Goal: Transaction & Acquisition: Purchase product/service

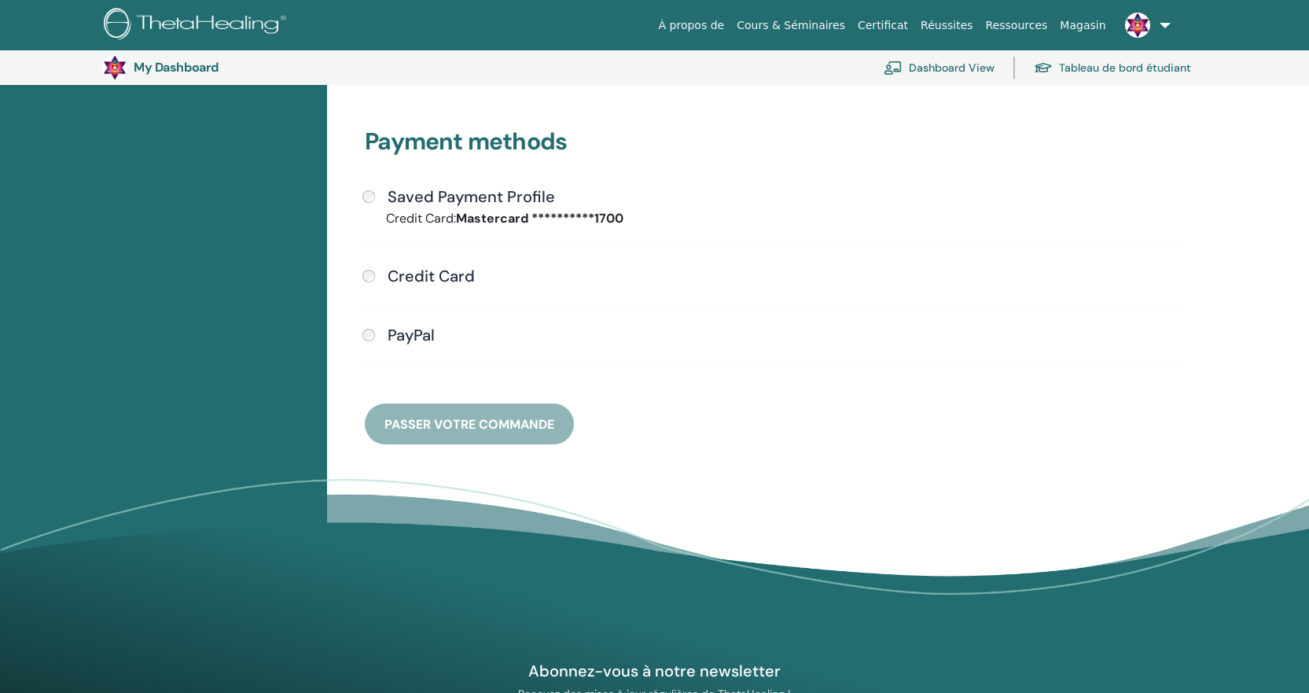
scroll to position [370, 0]
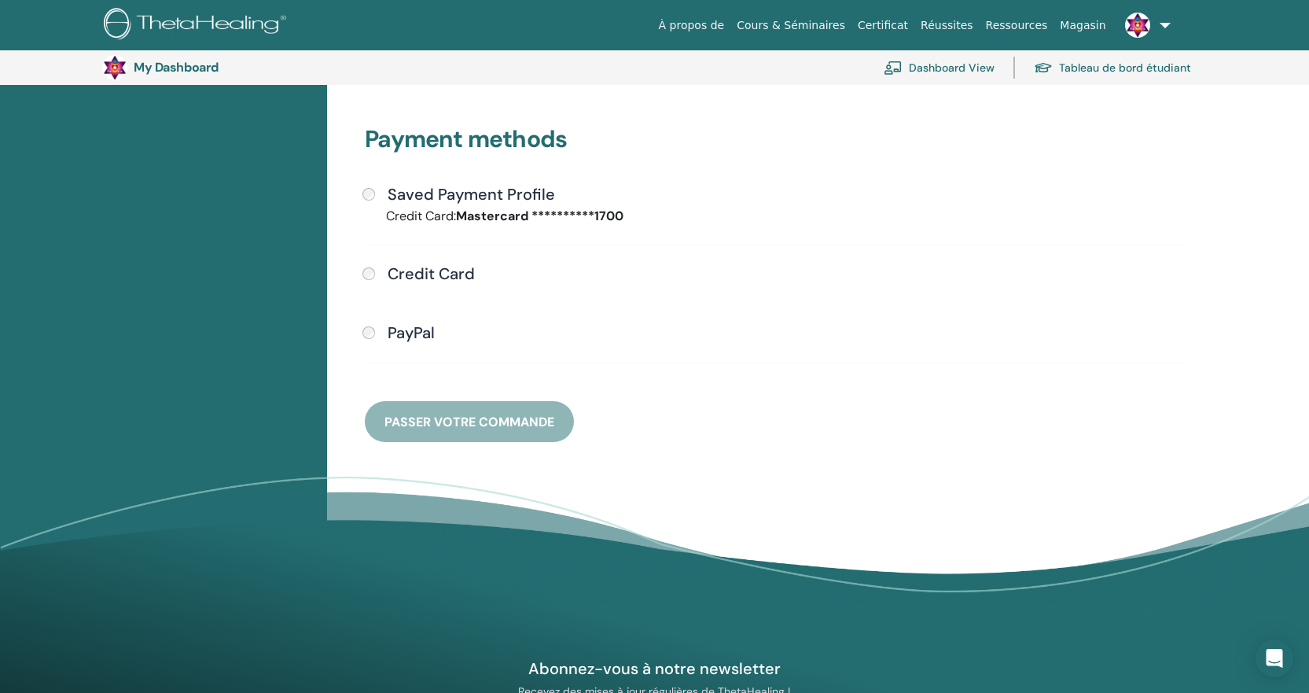
click at [443, 266] on h4 "Credit Card" at bounding box center [431, 273] width 87 height 19
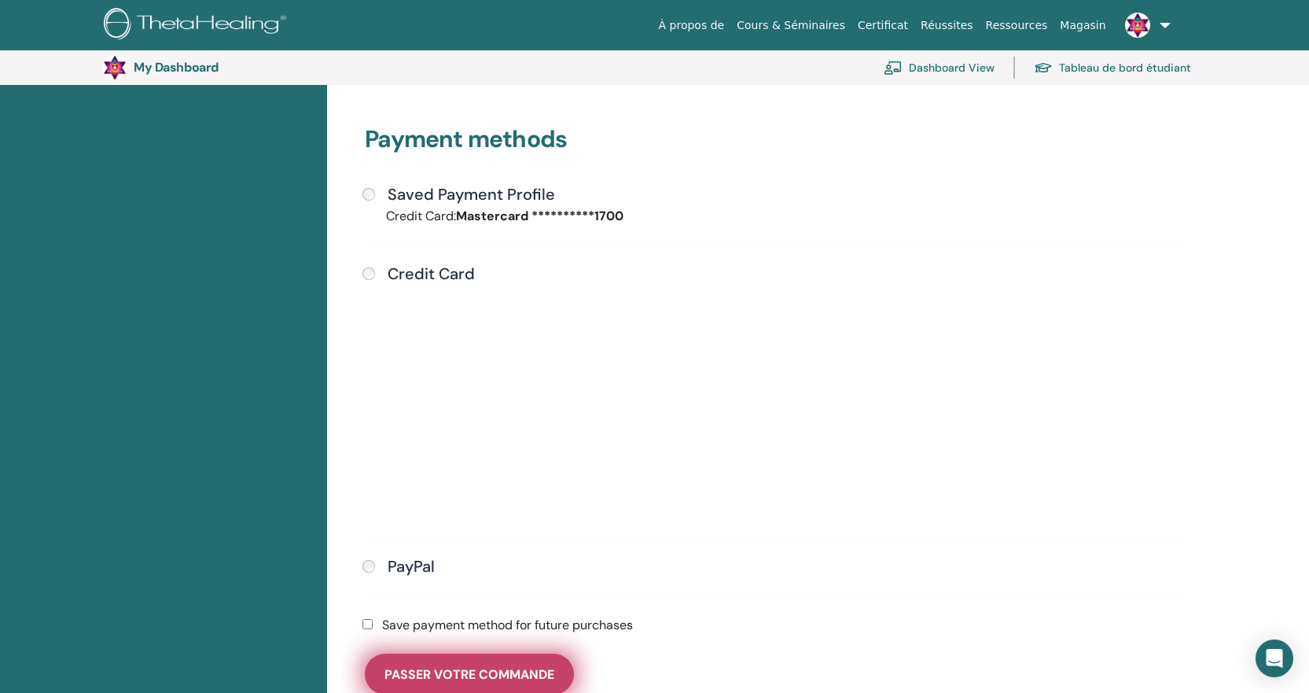
click at [497, 678] on span "Passer votre commande" at bounding box center [470, 674] width 170 height 17
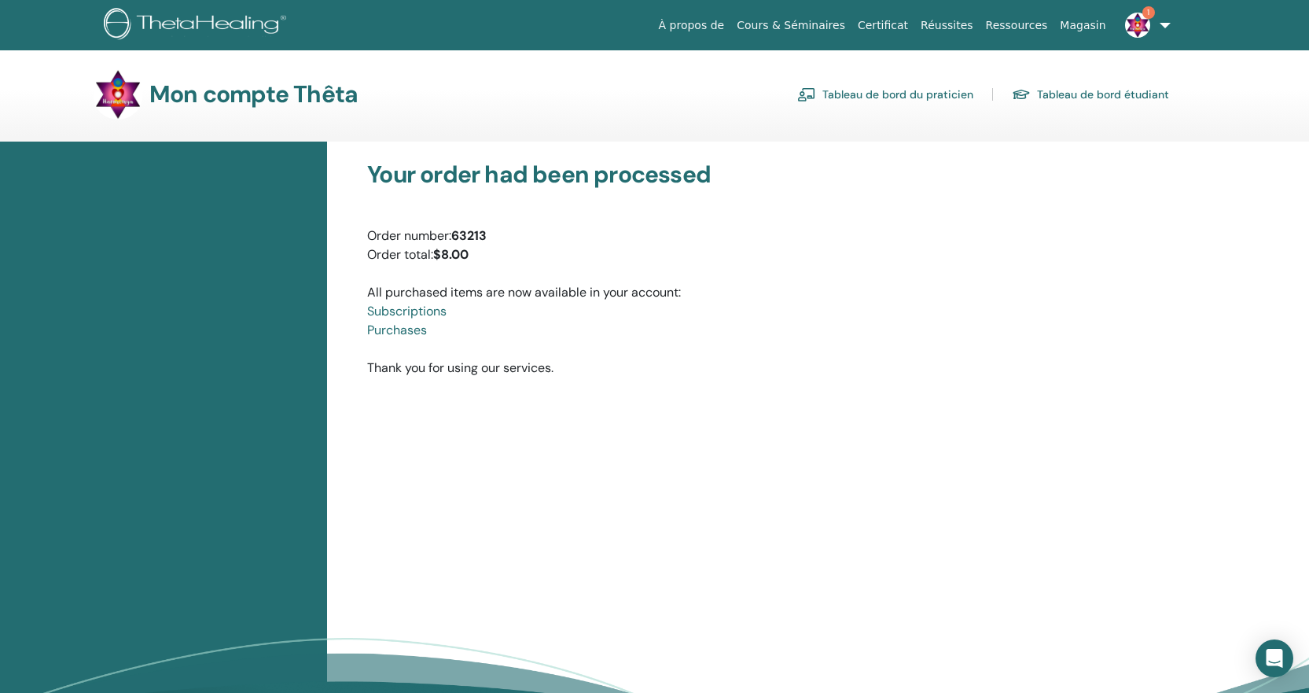
click at [1137, 29] on img at bounding box center [1137, 25] width 25 height 25
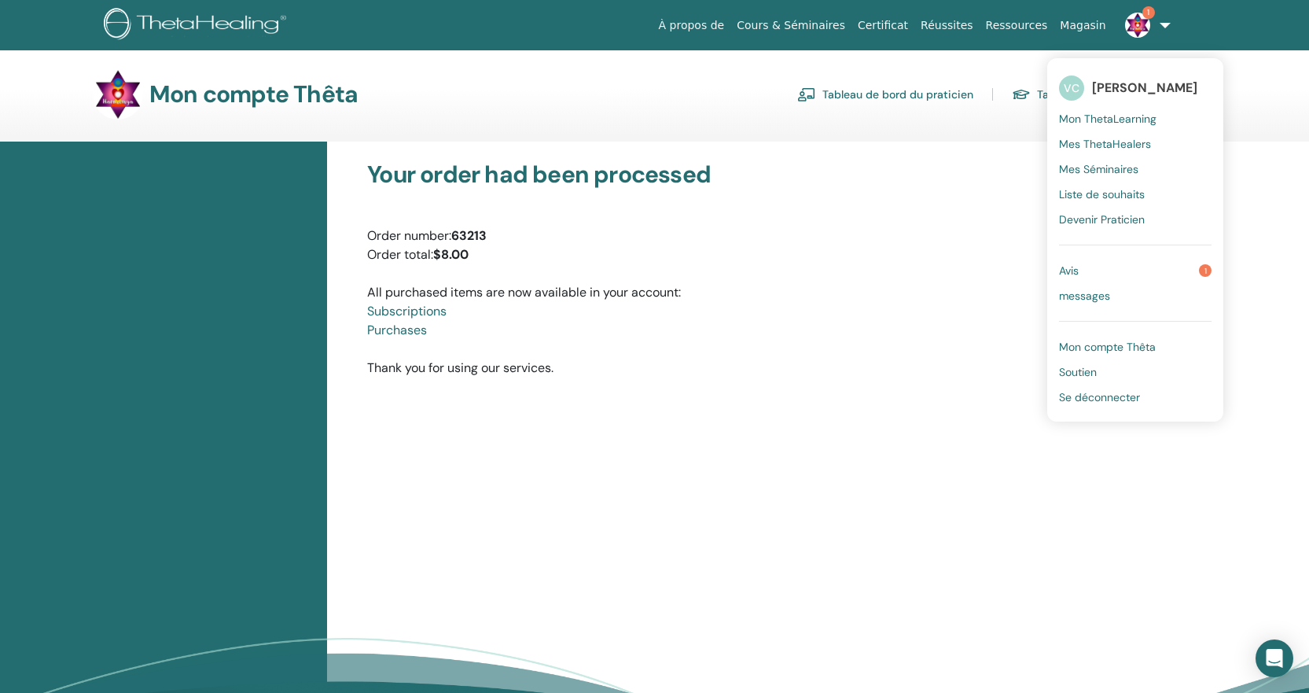
click at [1071, 276] on span "Avis" at bounding box center [1069, 270] width 20 height 14
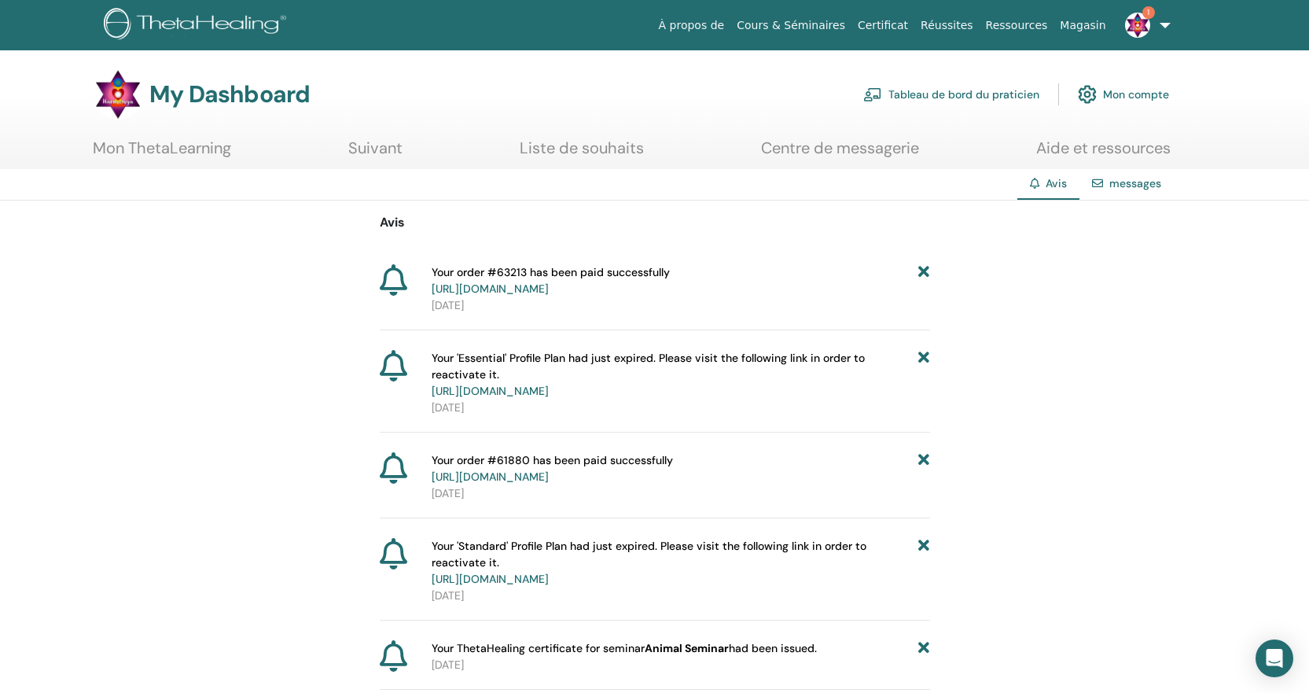
click at [1136, 25] on img at bounding box center [1137, 25] width 25 height 25
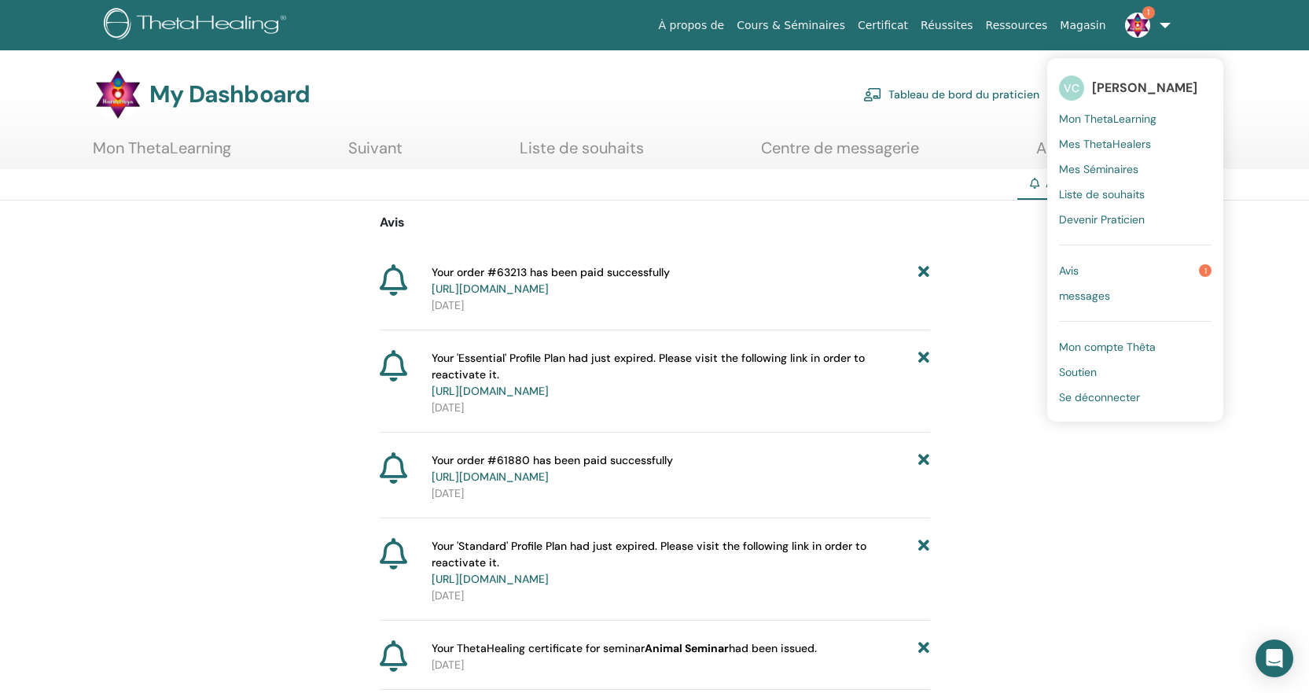
click at [1073, 271] on span "Avis" at bounding box center [1069, 270] width 20 height 14
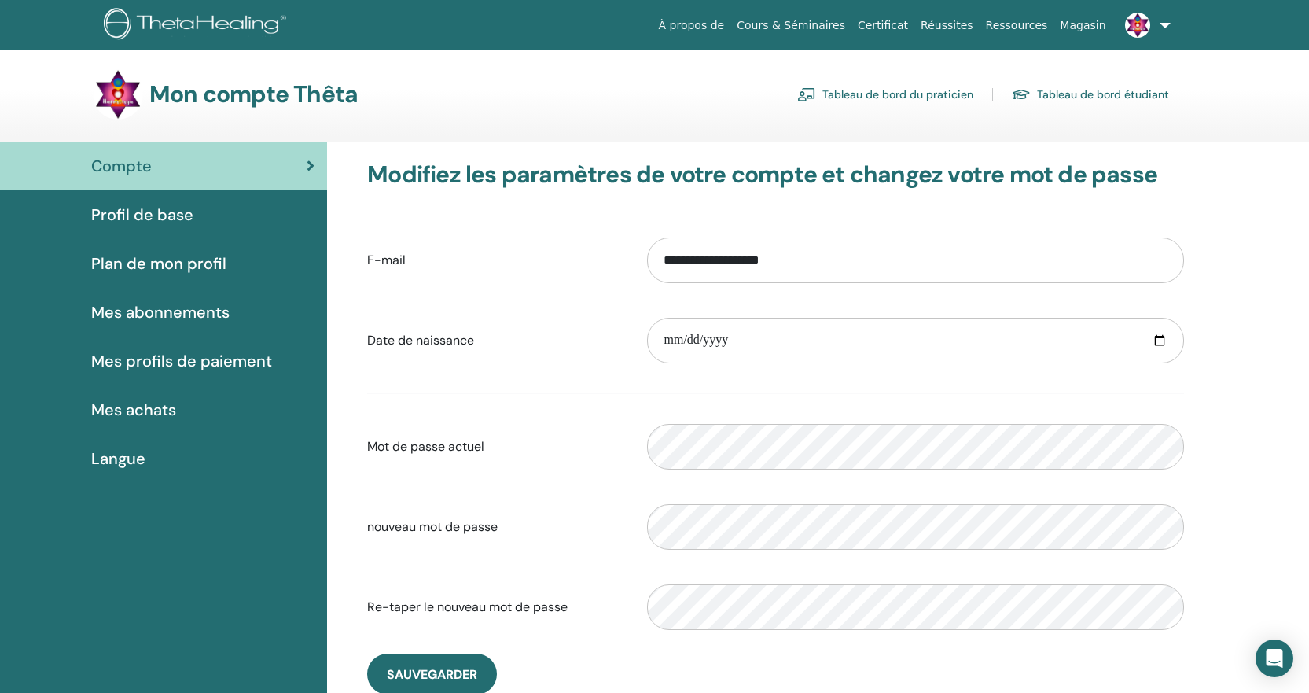
click at [927, 93] on link "Tableau de bord du praticien" at bounding box center [885, 94] width 176 height 25
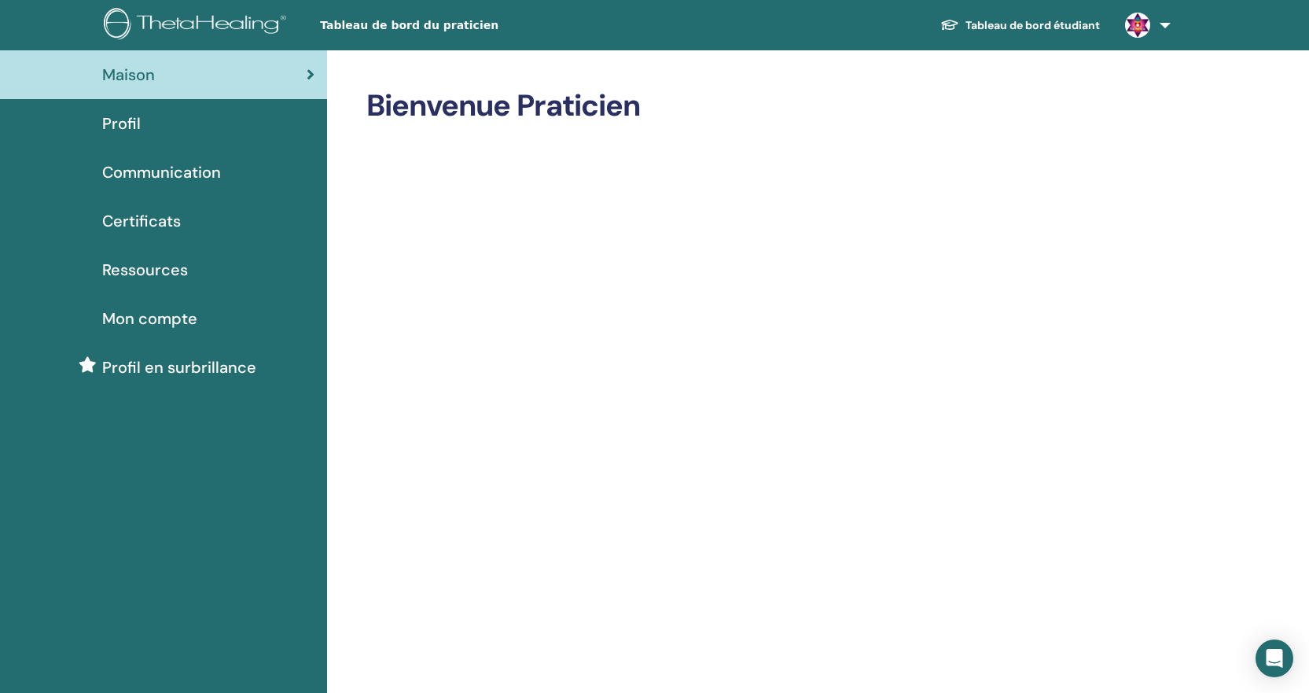
click at [309, 75] on icon at bounding box center [311, 75] width 8 height 16
click at [1070, 25] on link "Tableau de bord étudiant" at bounding box center [1020, 25] width 185 height 29
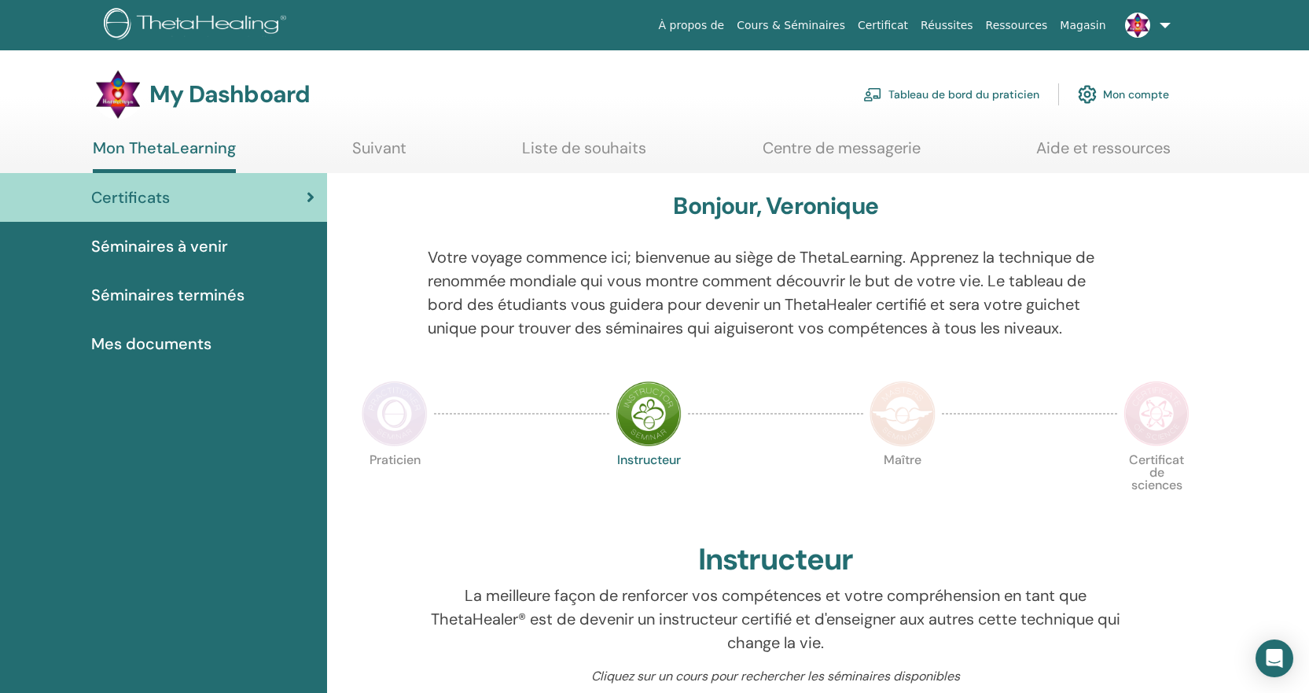
click at [1129, 93] on link "Mon compte" at bounding box center [1123, 94] width 91 height 35
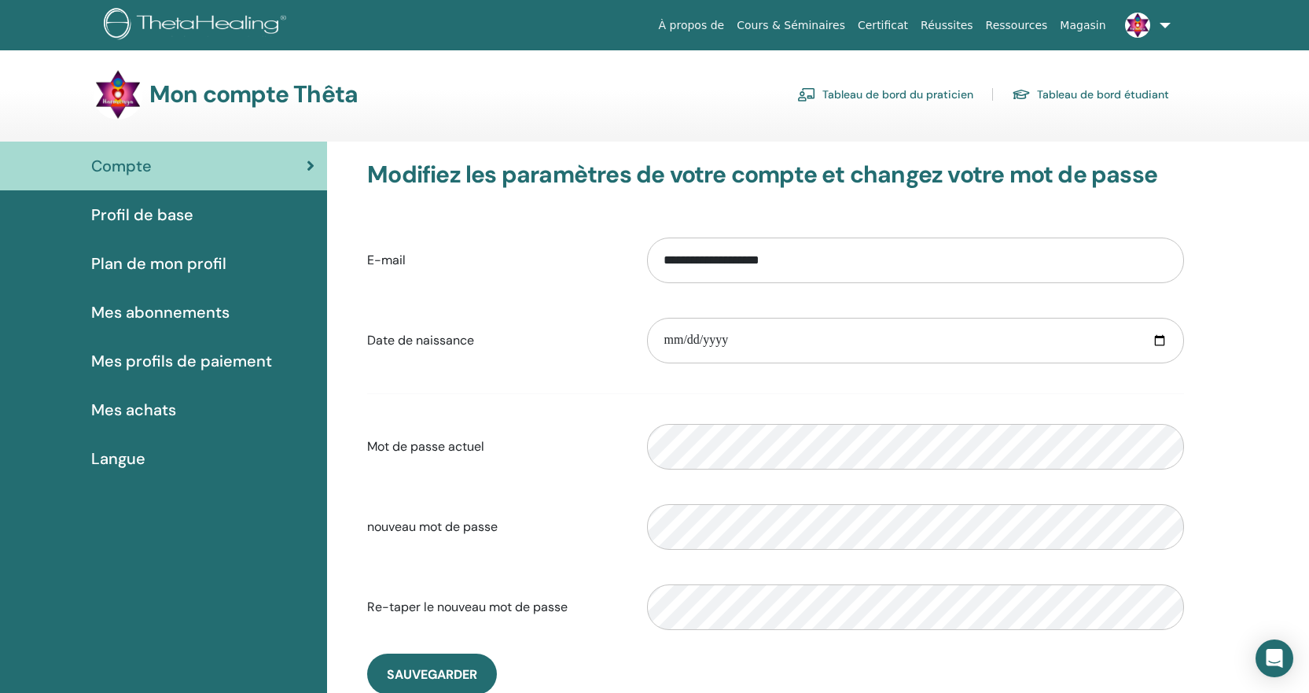
click at [171, 318] on span "Mes abonnements" at bounding box center [160, 312] width 138 height 24
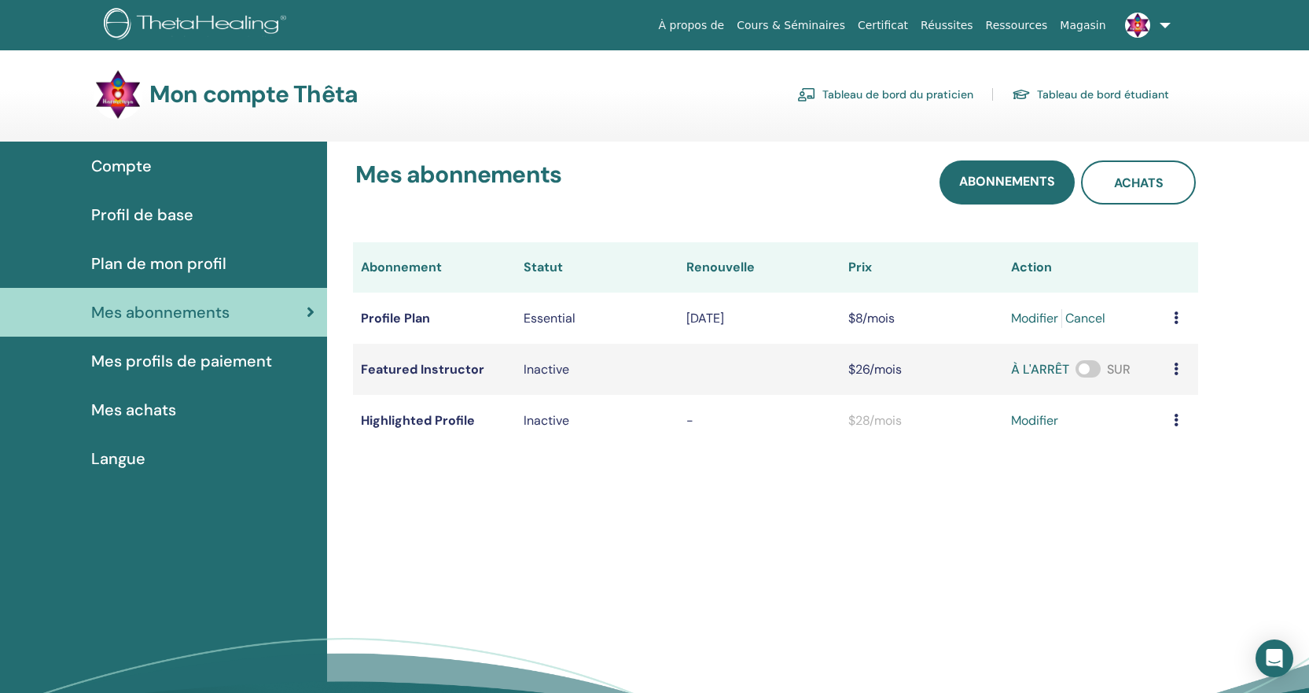
click at [808, 579] on div "Mes abonnements Abonnements Achats Abonnement Statut Renouvelle Prix Action Pro…" at bounding box center [818, 468] width 982 height 653
